Goal: Information Seeking & Learning: Learn about a topic

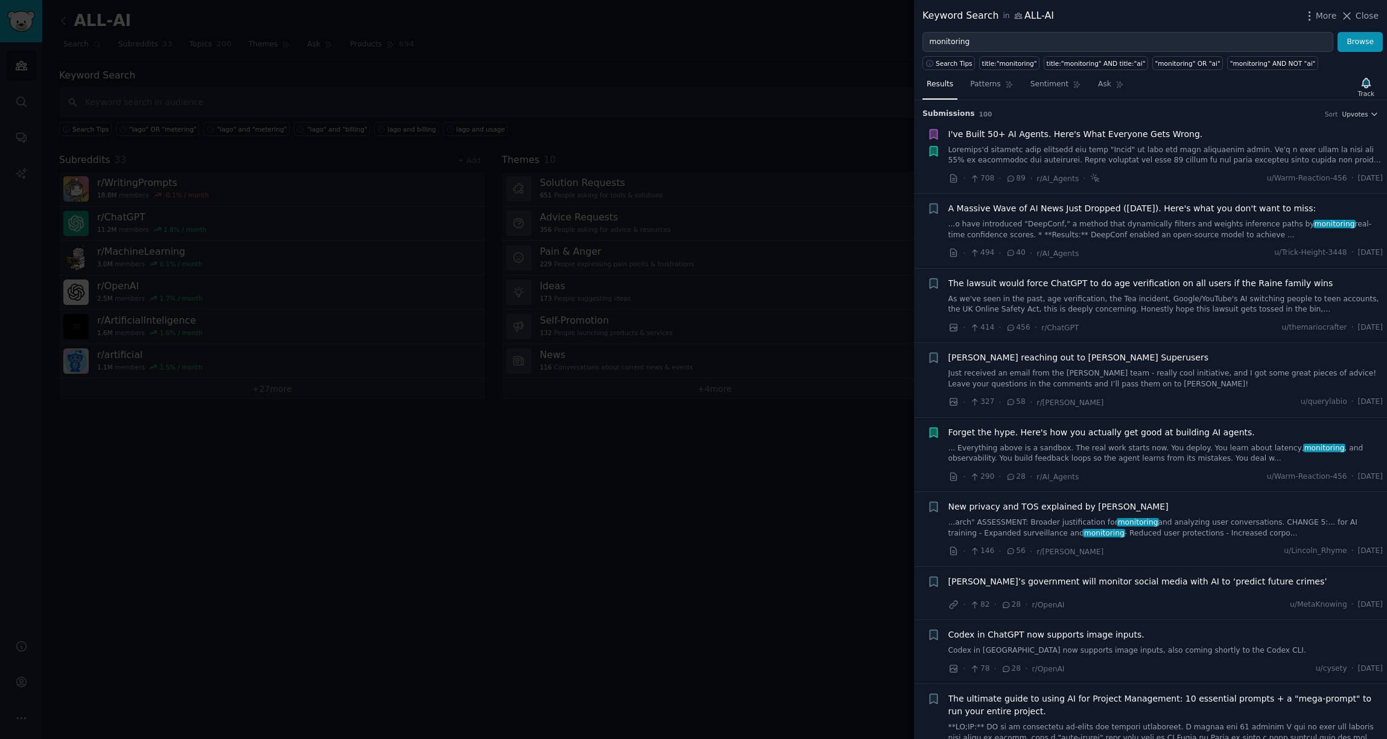
scroll to position [1253, 0]
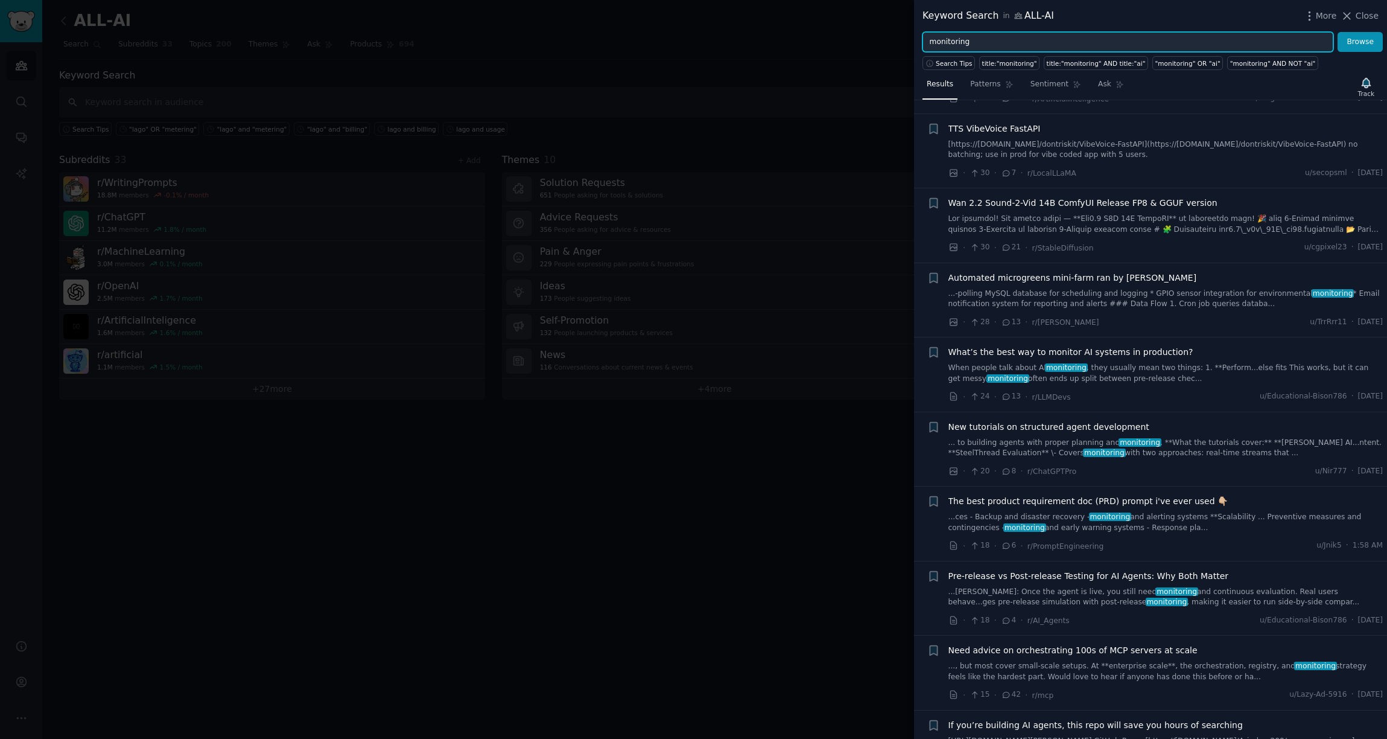
click at [949, 46] on input "monitoring" at bounding box center [1128, 42] width 411 height 21
type input "щиыук"
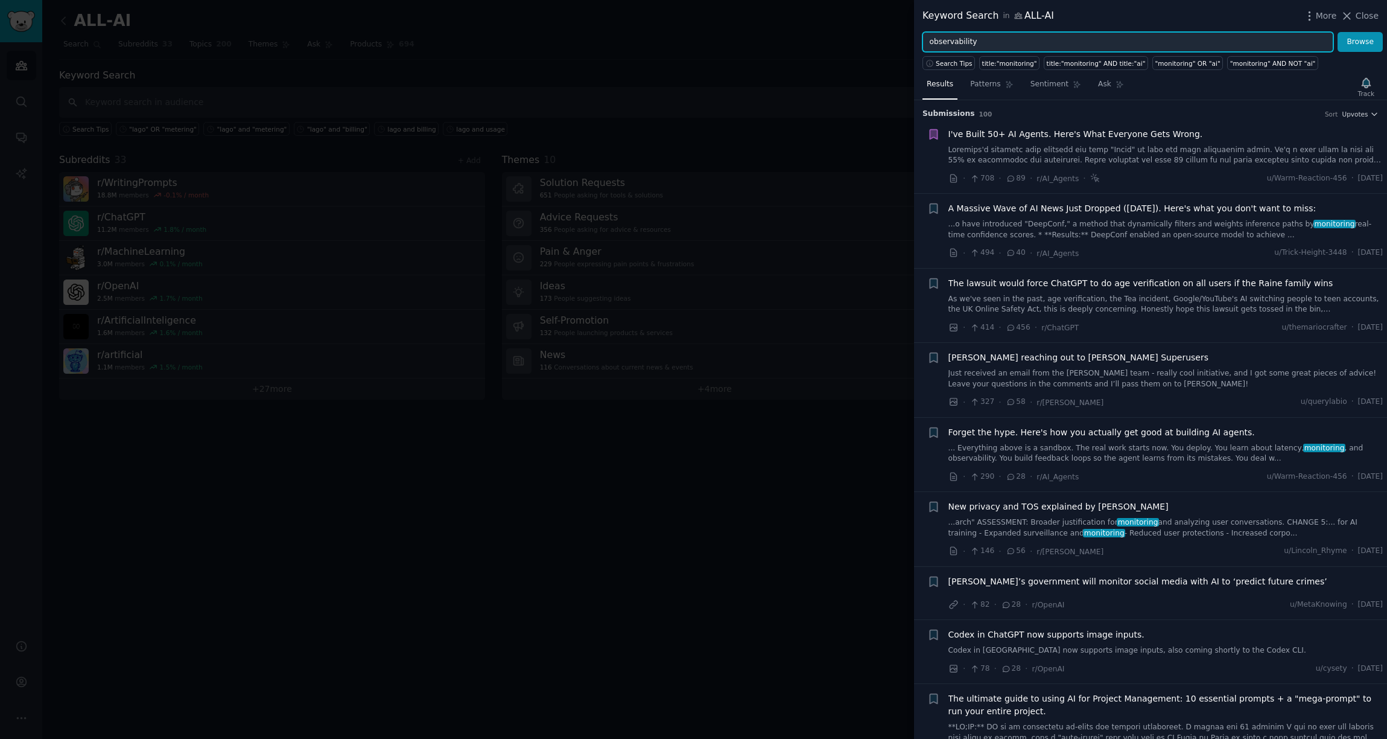
type input "observability"
click at [1338, 32] on button "Browse" at bounding box center [1360, 42] width 45 height 21
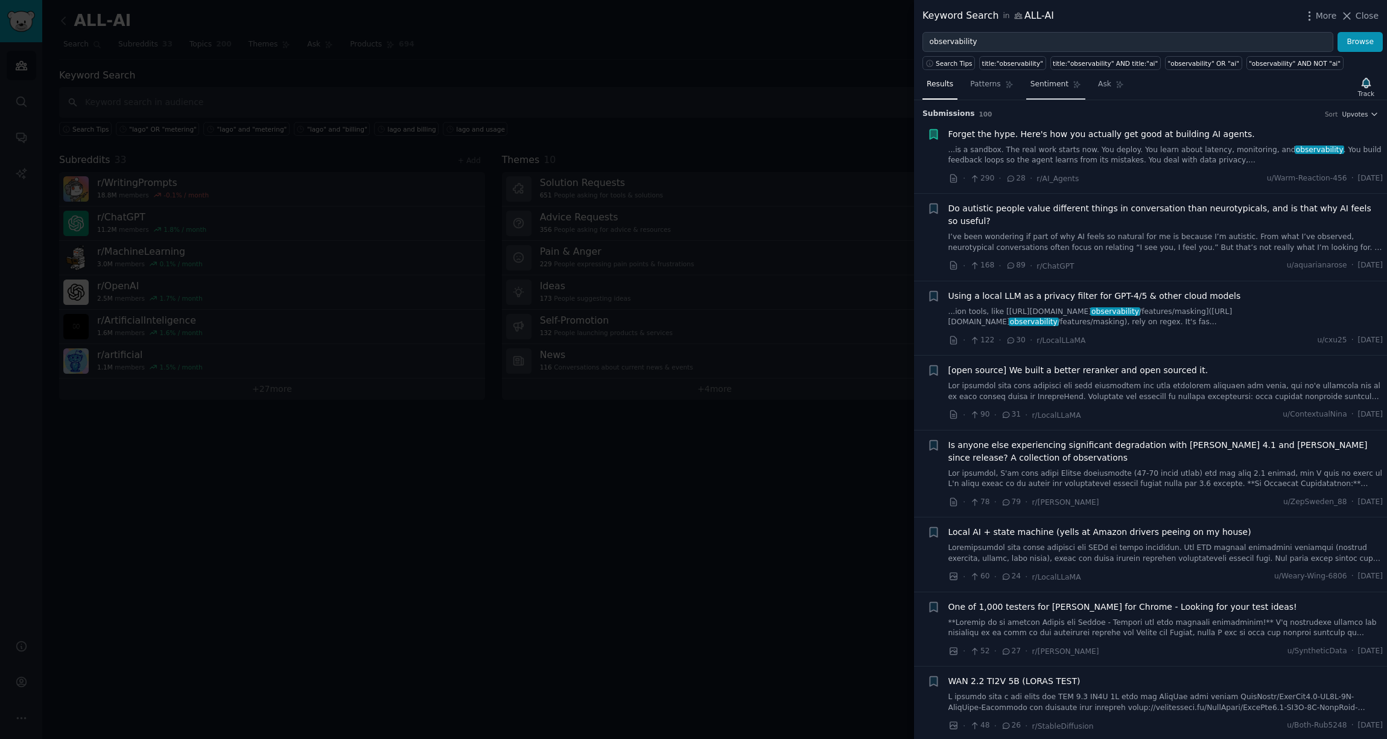
click at [1039, 83] on span "Sentiment" at bounding box center [1050, 84] width 38 height 11
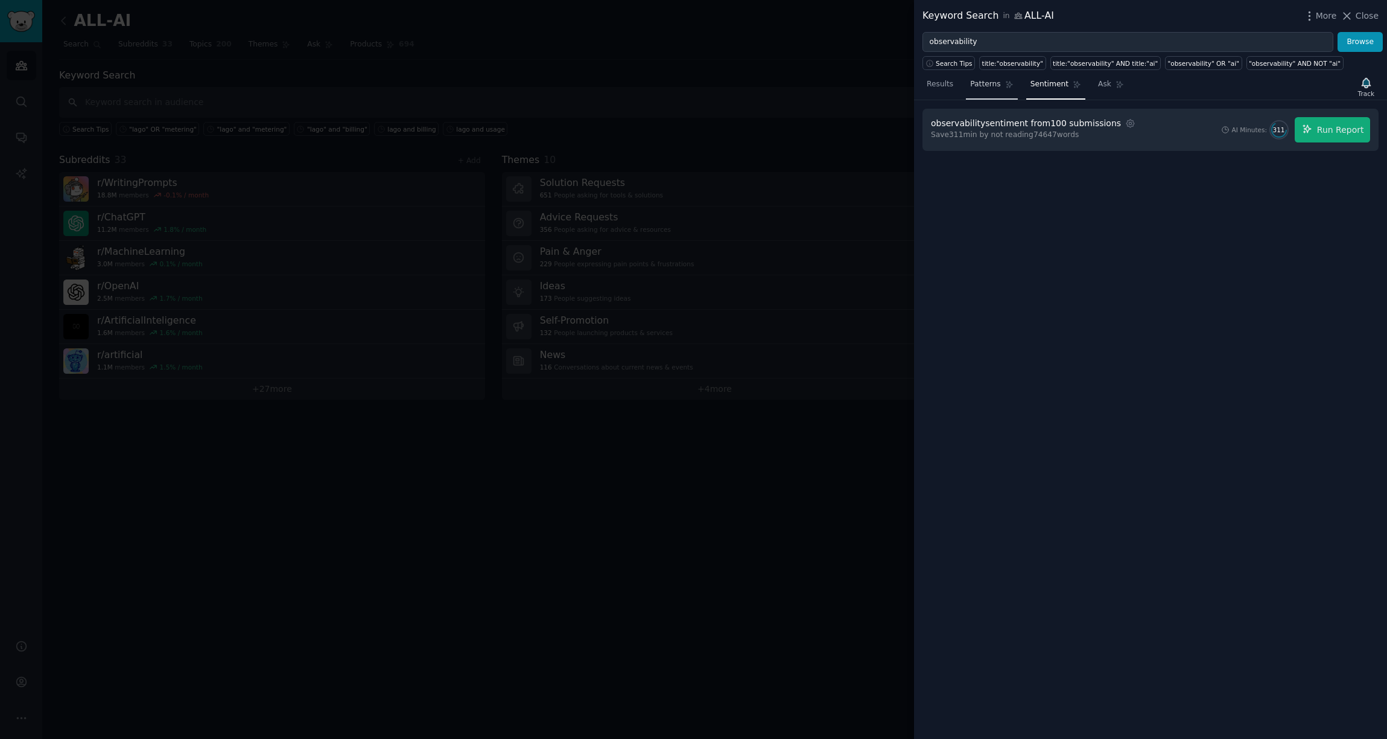
click at [983, 87] on span "Patterns" at bounding box center [985, 84] width 30 height 11
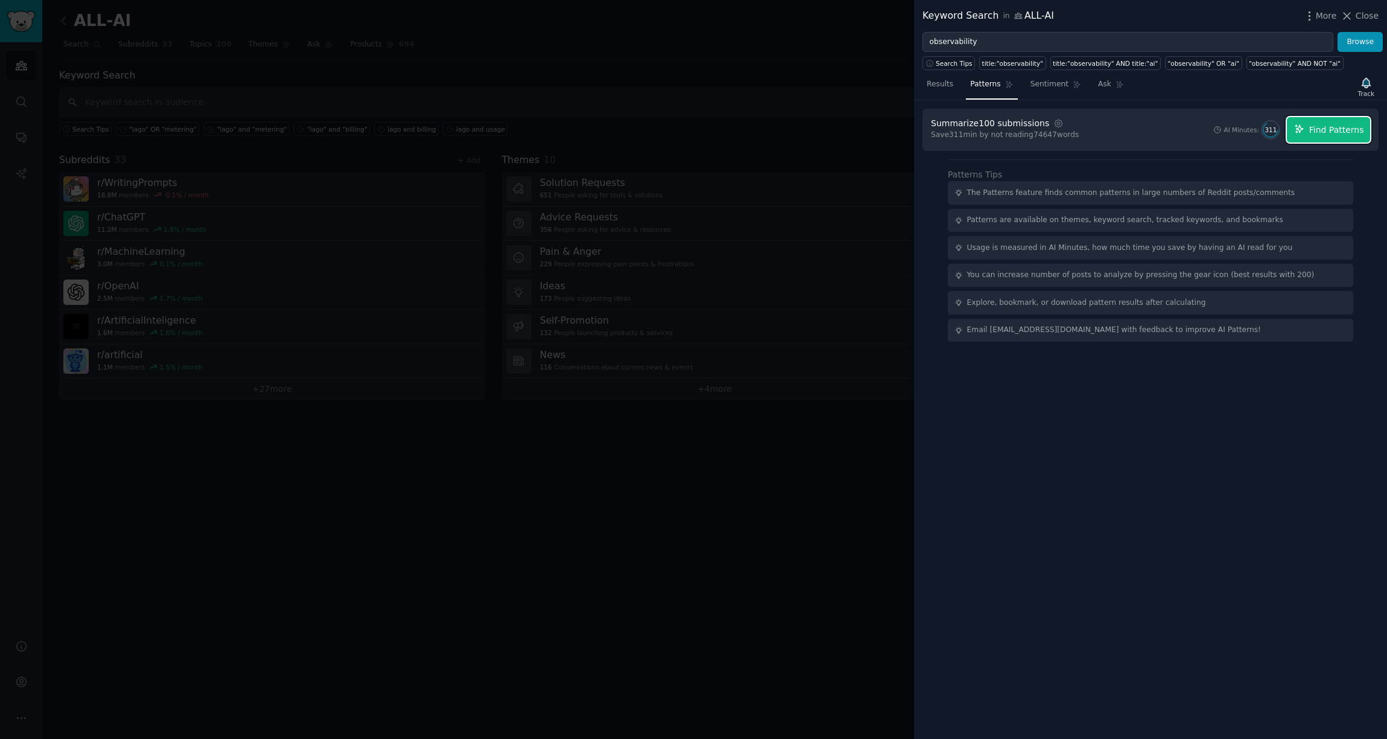
click at [1328, 126] on span "Find Patterns" at bounding box center [1336, 130] width 55 height 13
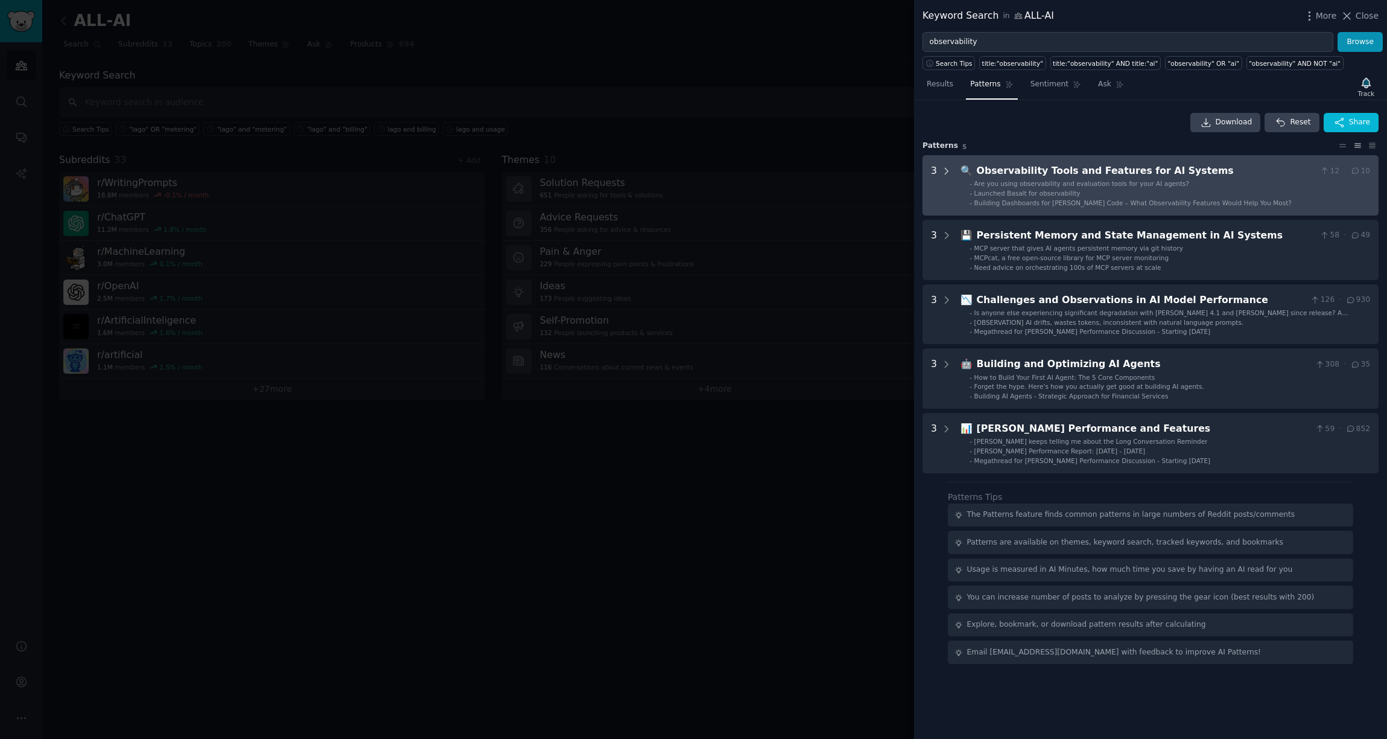
click at [944, 171] on icon at bounding box center [946, 171] width 11 height 11
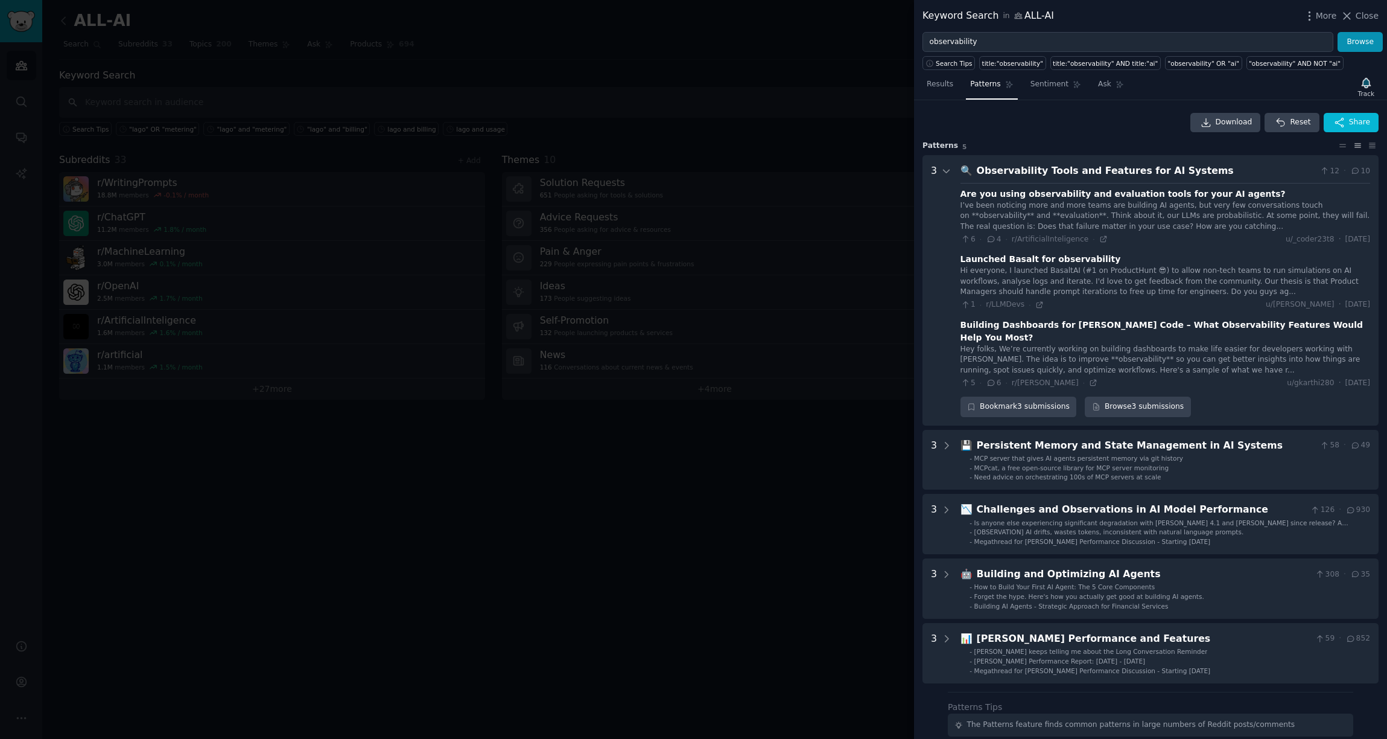
click at [1130, 200] on div "I’ve been noticing more and more teams are building AI agents, but very few con…" at bounding box center [1166, 216] width 410 height 32
click at [1102, 243] on icon at bounding box center [1103, 239] width 8 height 8
click at [946, 174] on icon at bounding box center [946, 171] width 11 height 11
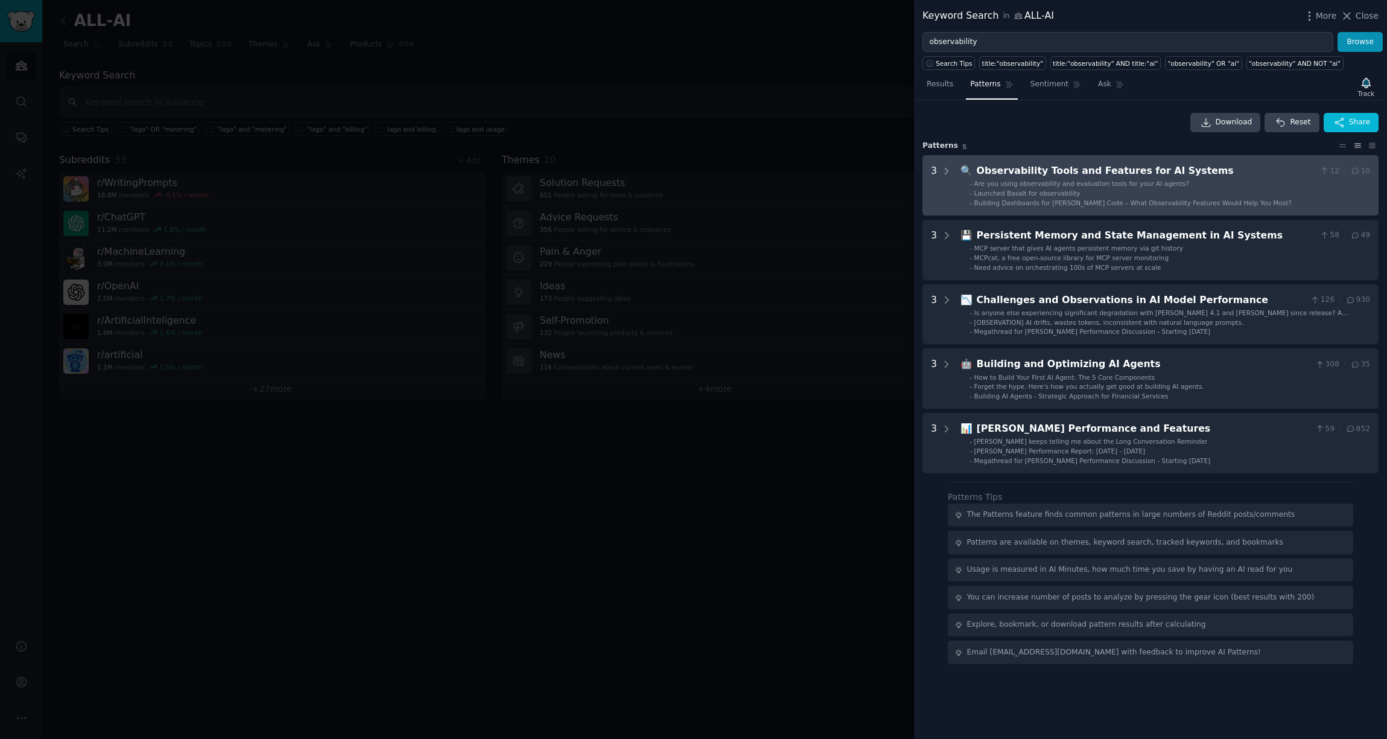
click at [1070, 205] on span "Building Dashboards for [PERSON_NAME] Code – What Observability Features Would …" at bounding box center [1133, 202] width 317 height 7
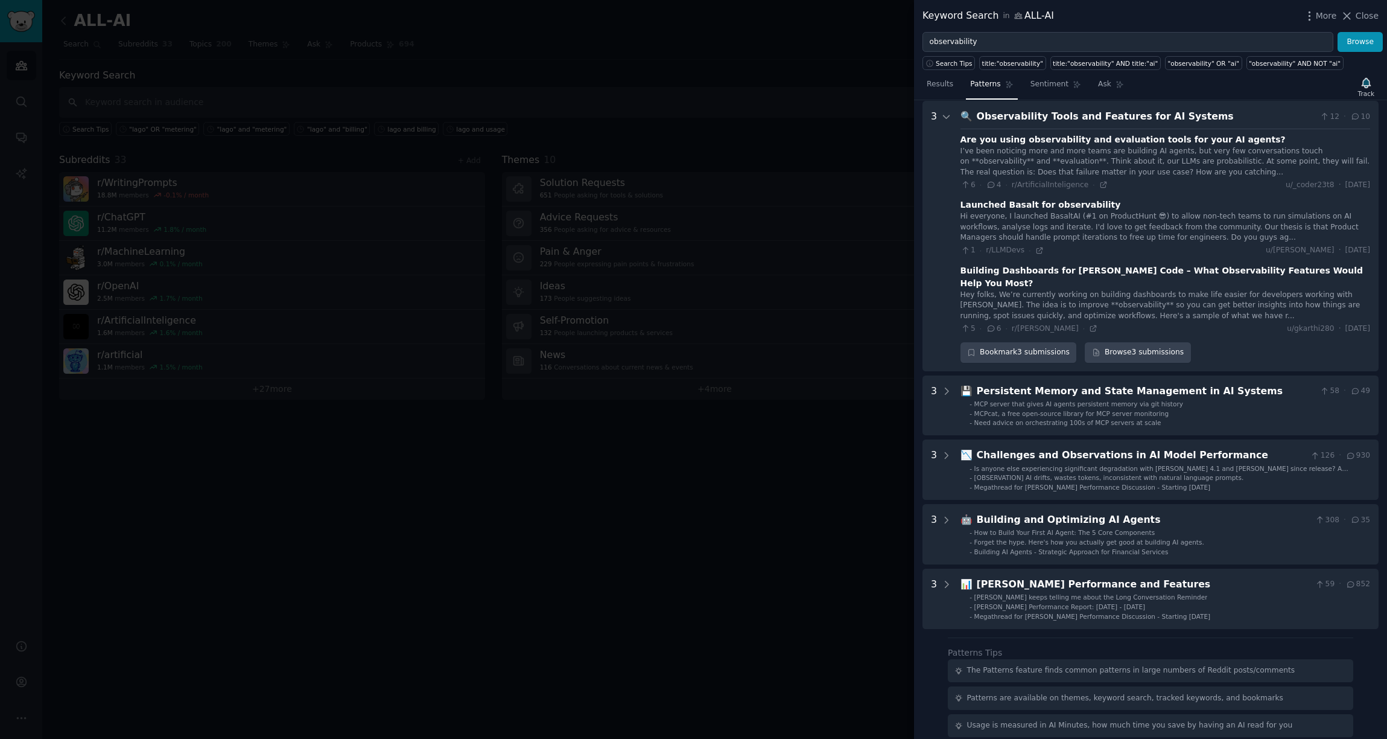
scroll to position [55, 0]
click at [1273, 150] on div "I’ve been noticing more and more teams are building AI agents, but very few con…" at bounding box center [1166, 161] width 410 height 32
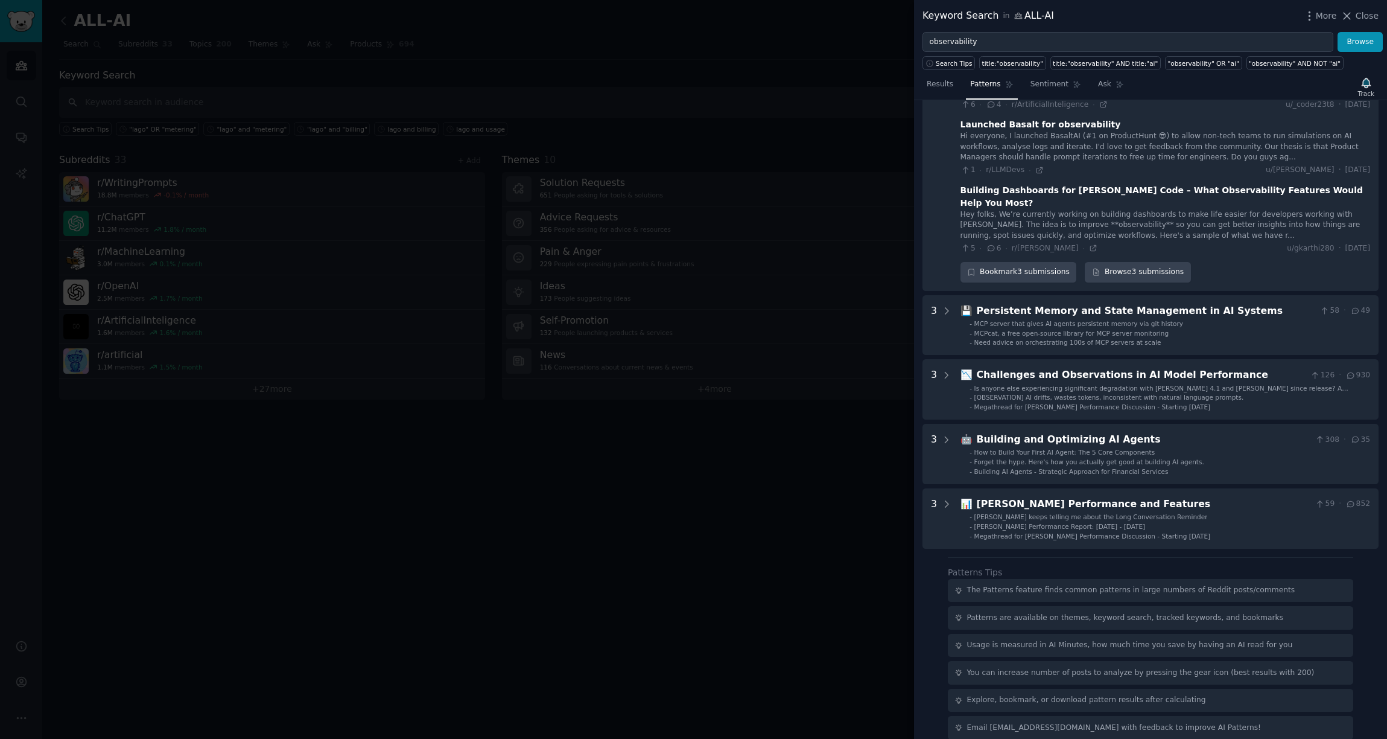
scroll to position [0, 0]
